Goal: Task Accomplishment & Management: Complete application form

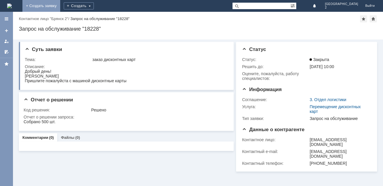
click at [60, 7] on link "+ Создать заявку" at bounding box center [41, 6] width 38 height 12
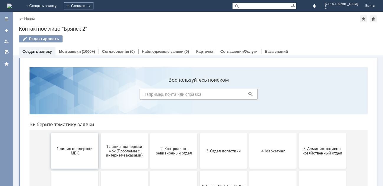
click at [71, 143] on button "1 линия поддержки МБК" at bounding box center [74, 150] width 47 height 35
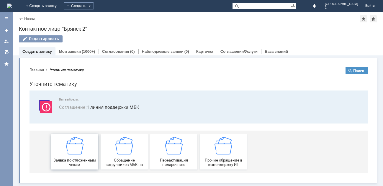
click at [76, 150] on img at bounding box center [75, 146] width 18 height 18
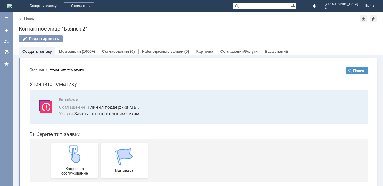
click at [76, 150] on img at bounding box center [75, 154] width 18 height 18
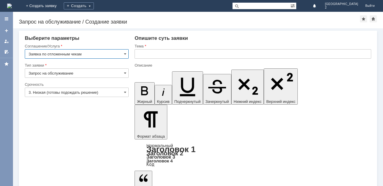
click at [137, 53] on input "text" at bounding box center [253, 53] width 237 height 9
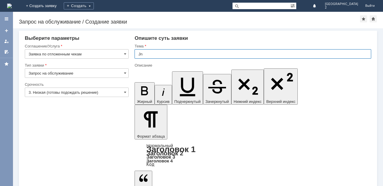
type input "J"
type input "Отлож.чеки Бр2"
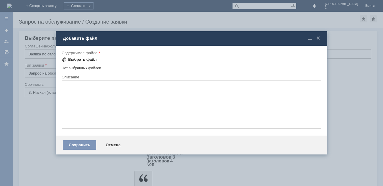
click at [86, 60] on div "Выбрать файл" at bounding box center [82, 59] width 29 height 5
click at [79, 58] on div "Выбрать файл" at bounding box center [82, 59] width 29 height 5
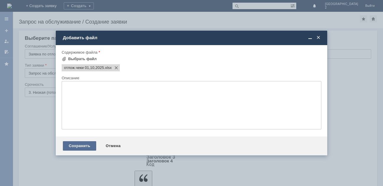
click at [80, 145] on div "Сохранить" at bounding box center [79, 145] width 33 height 9
